Goal: Task Accomplishment & Management: Use online tool/utility

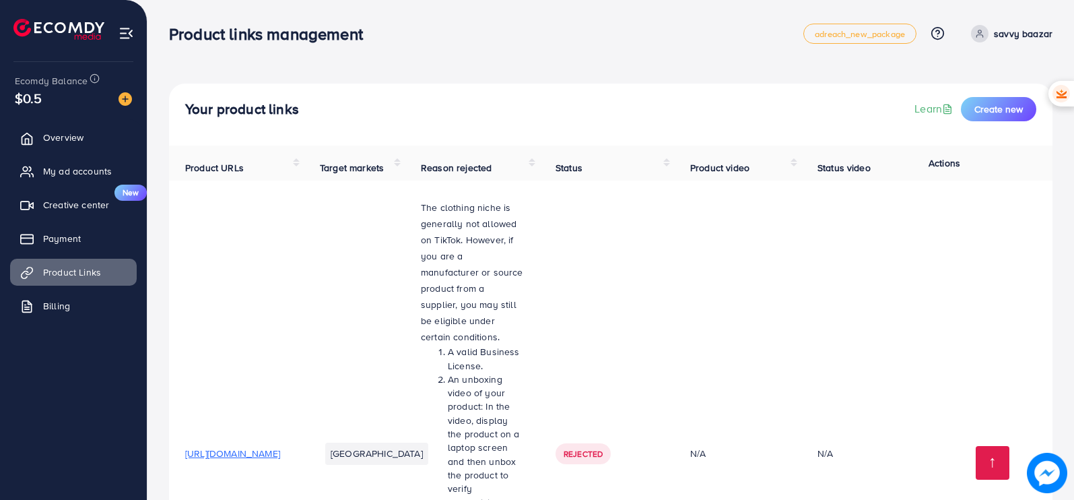
scroll to position [2308, 0]
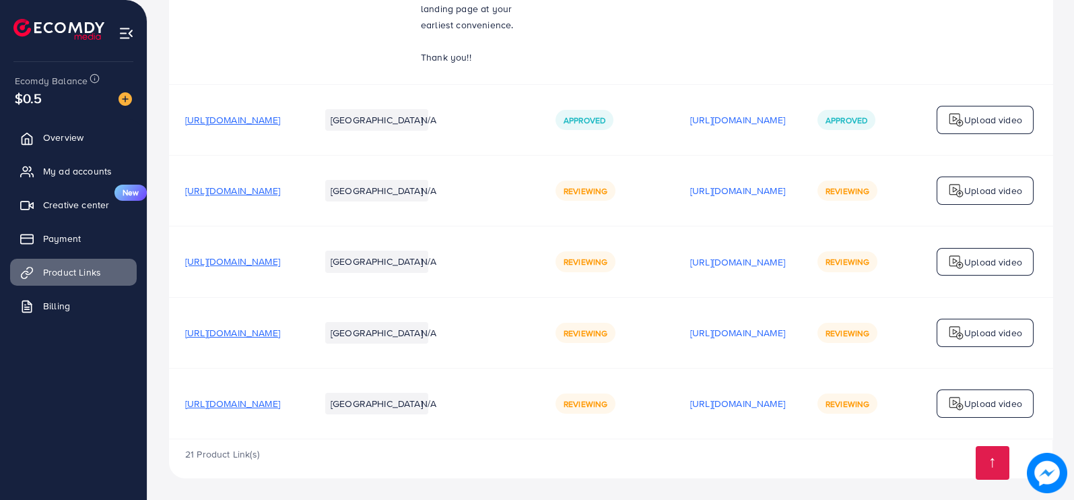
scroll to position [2308, 0]
click at [280, 184] on span "[URL][DOMAIN_NAME]" at bounding box center [232, 190] width 95 height 13
click at [280, 255] on span "[URL][DOMAIN_NAME]" at bounding box center [232, 261] width 95 height 13
click at [280, 326] on span "[URL][DOMAIN_NAME]" at bounding box center [232, 332] width 95 height 13
click at [280, 397] on span "[URL][DOMAIN_NAME]" at bounding box center [232, 403] width 95 height 13
